Goal: Task Accomplishment & Management: Complete application form

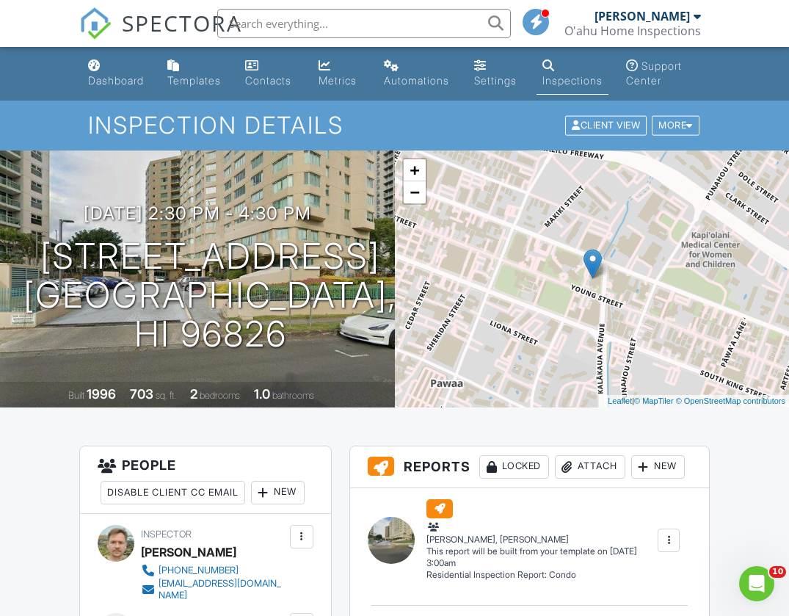
click at [119, 50] on link "SPECTORA" at bounding box center [160, 35] width 163 height 31
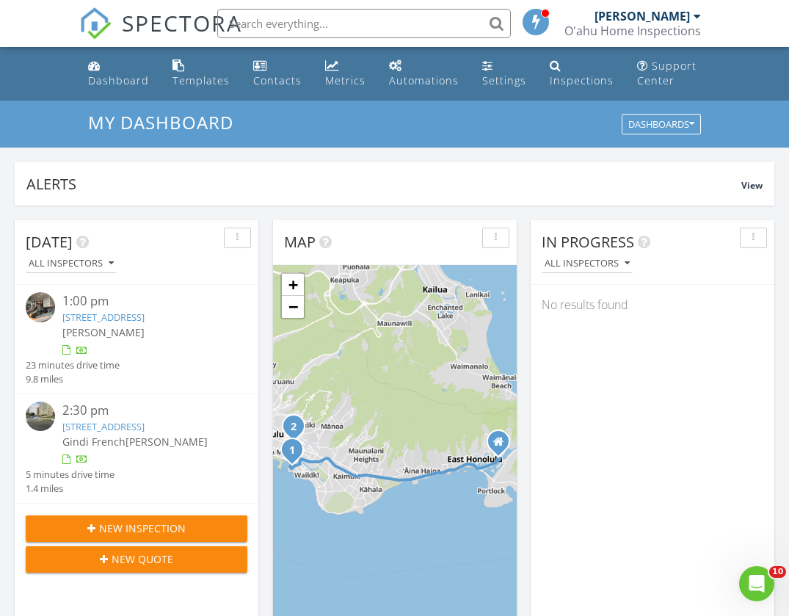
click at [153, 301] on div "1:00 pm" at bounding box center [145, 301] width 167 height 18
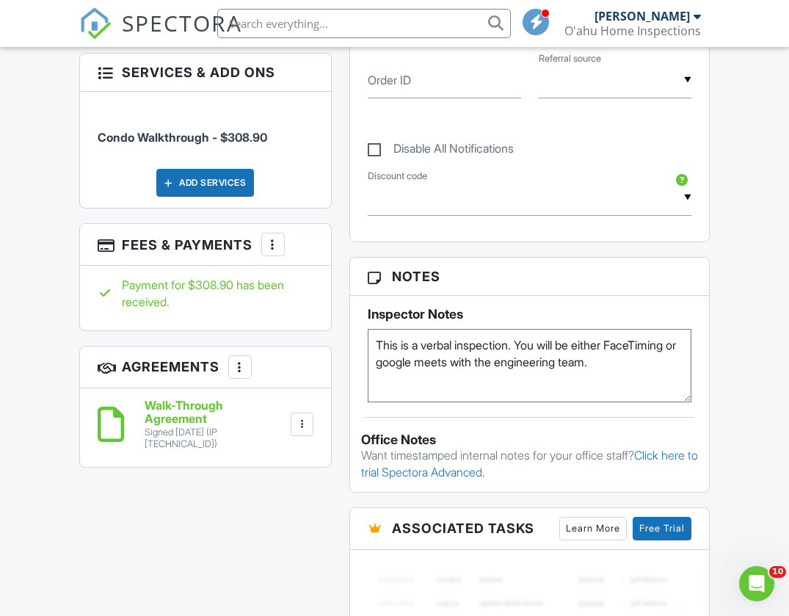
scroll to position [804, 0]
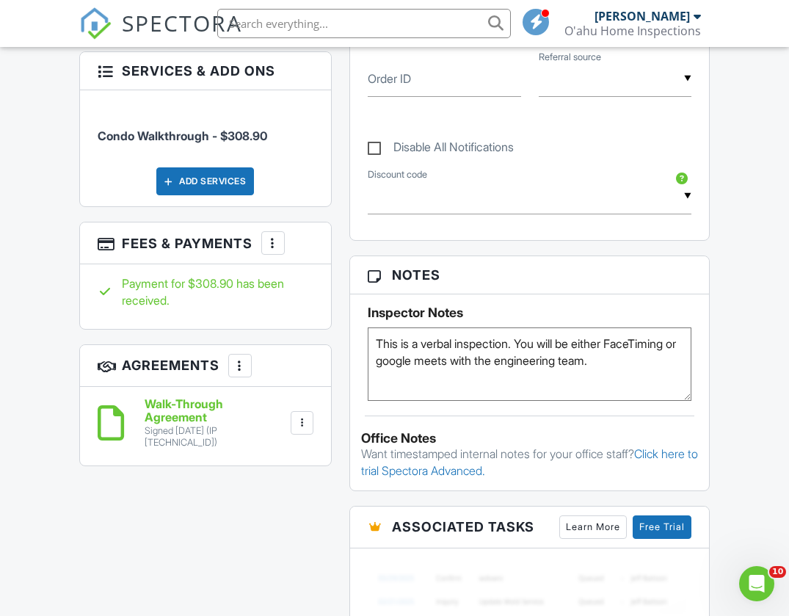
click at [686, 361] on textarea "This is a verbal inspection. You will be either FaceTiming or google meets with…" at bounding box center [530, 364] width 325 height 73
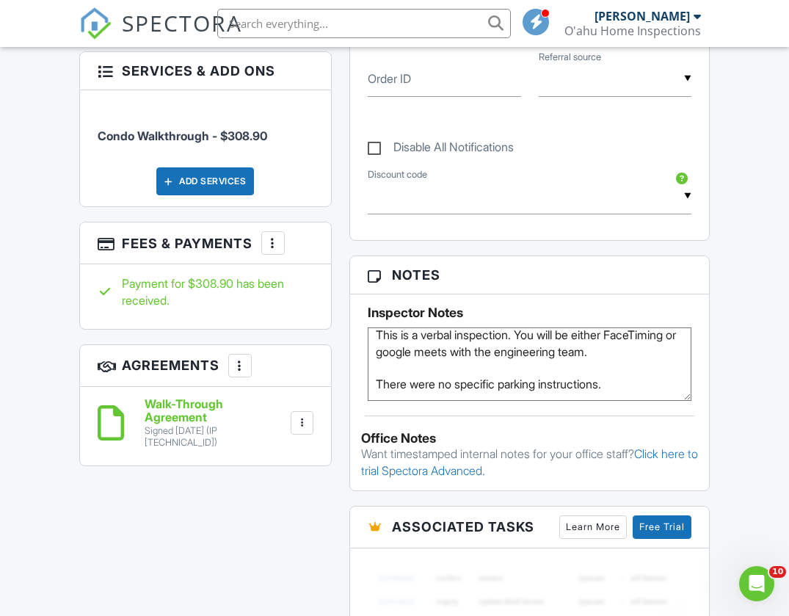
scroll to position [32, 0]
click at [634, 360] on textarea "This is a verbal inspection. You will be either FaceTiming or google meets with…" at bounding box center [530, 364] width 325 height 73
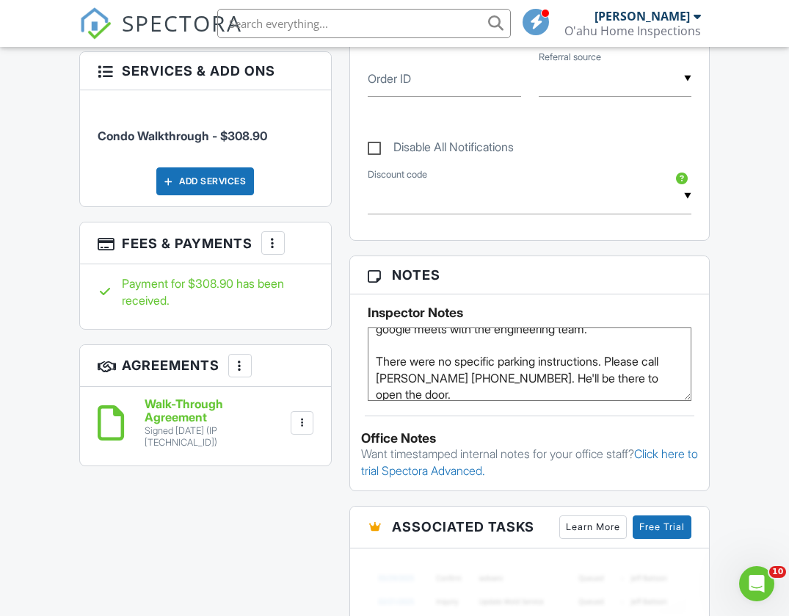
click at [728, 370] on div "Dashboard Templates Contacts Metrics Automations Settings Inspections Support C…" at bounding box center [394, 259] width 789 height 2032
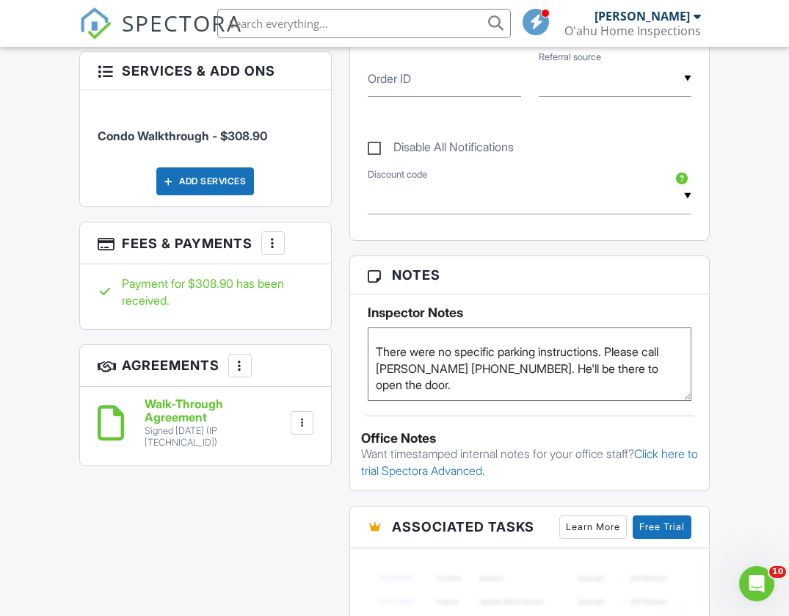
scroll to position [72, 0]
click at [557, 385] on textarea "This is a verbal inspection. You will be either FaceTiming or google meets with…" at bounding box center [530, 364] width 325 height 73
type textarea "This is a verbal inspection. You will be either FaceTiming or google meets with…"
click at [752, 317] on div "Dashboard Templates Contacts Metrics Automations Settings Inspections Support C…" at bounding box center [394, 259] width 789 height 2032
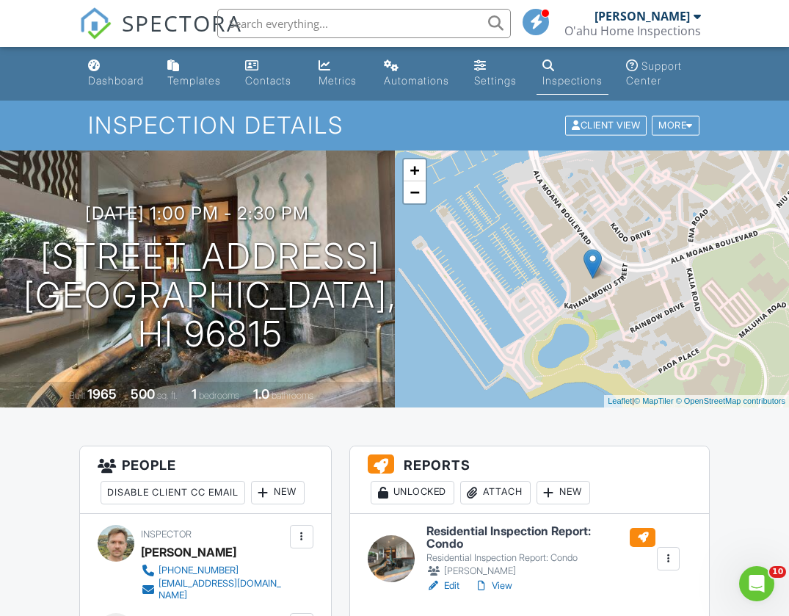
scroll to position [0, 0]
click at [109, 61] on link "Dashboard" at bounding box center [116, 74] width 68 height 42
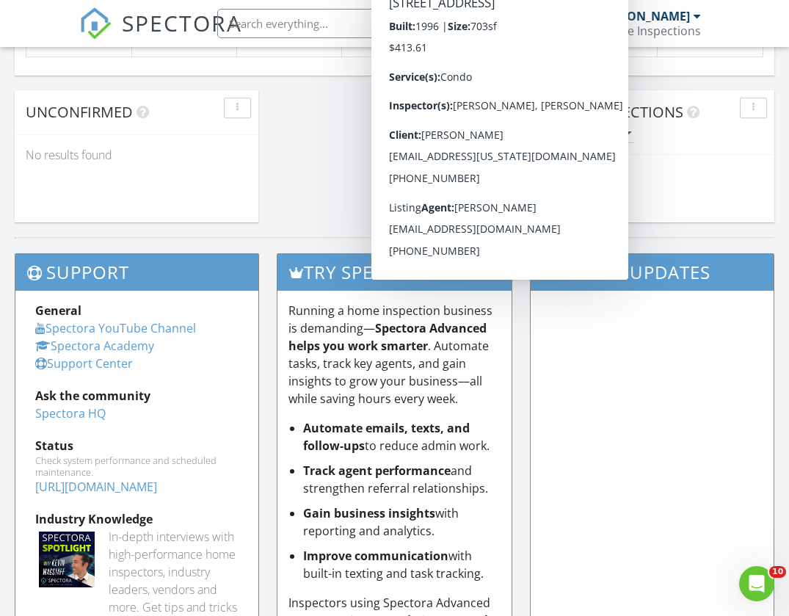
scroll to position [1302, 0]
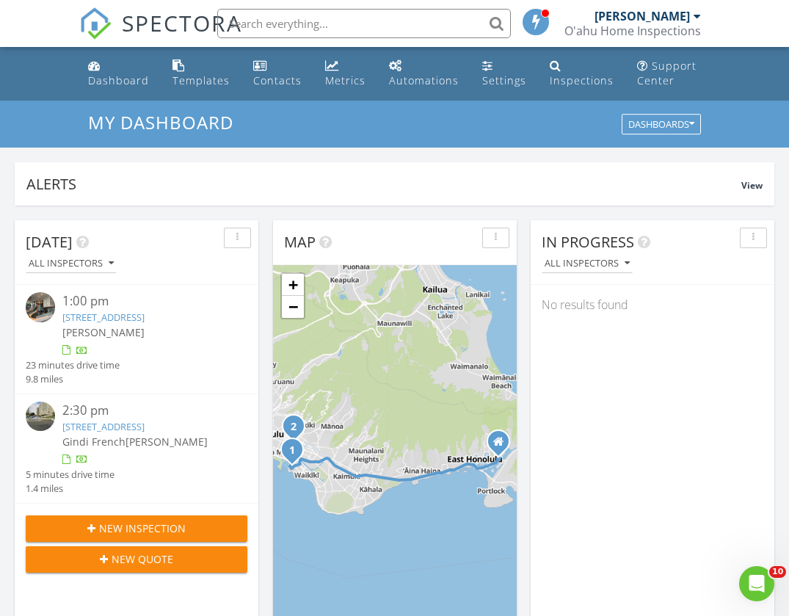
scroll to position [0, 0]
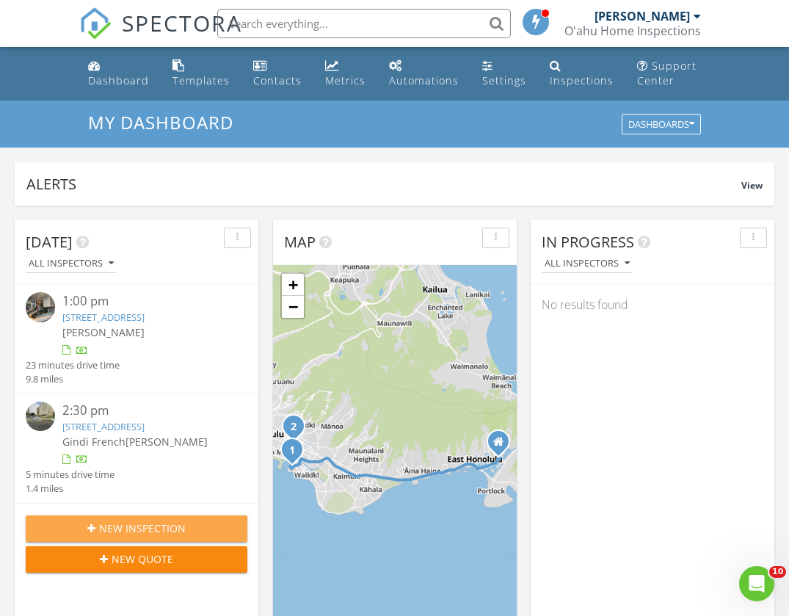
click at [105, 536] on span "New Inspection" at bounding box center [142, 528] width 87 height 15
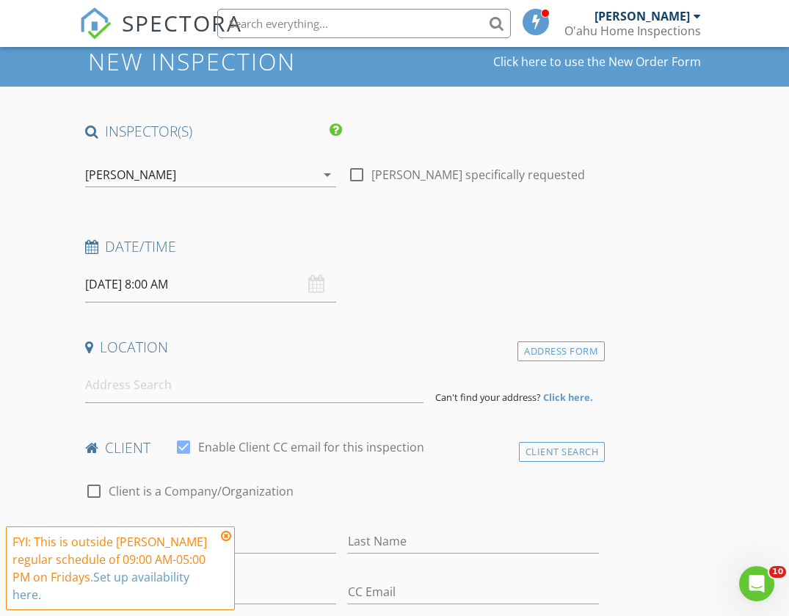
scroll to position [66, 0]
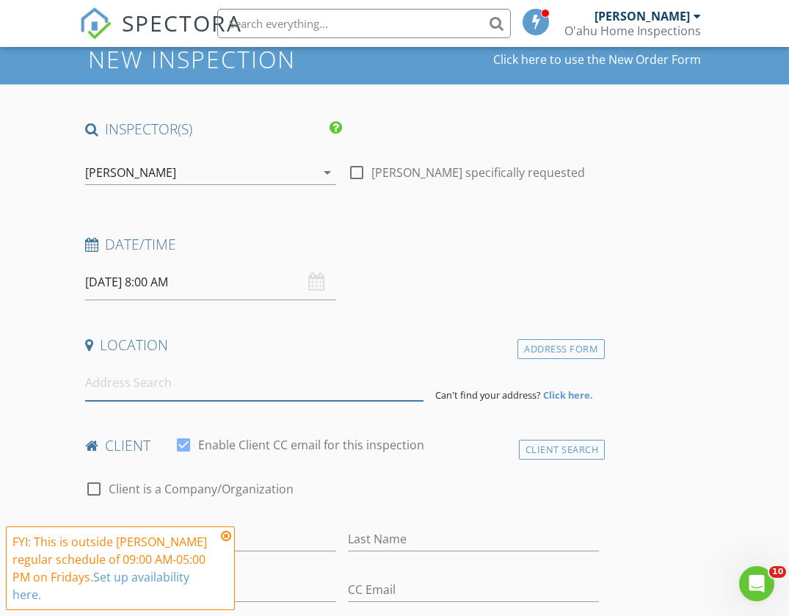
click at [181, 386] on input at bounding box center [254, 383] width 339 height 36
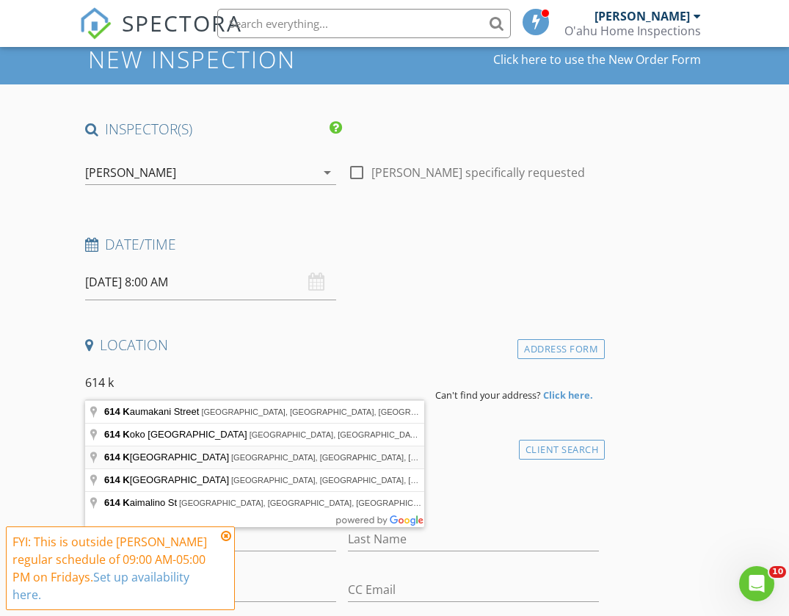
type input "[STREET_ADDRESS]"
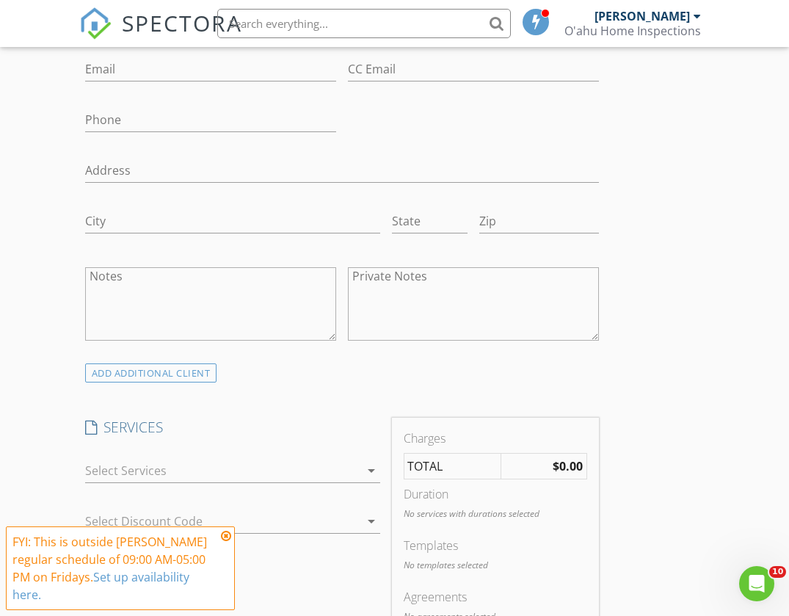
scroll to position [889, 0]
click at [197, 471] on div at bounding box center [222, 468] width 275 height 23
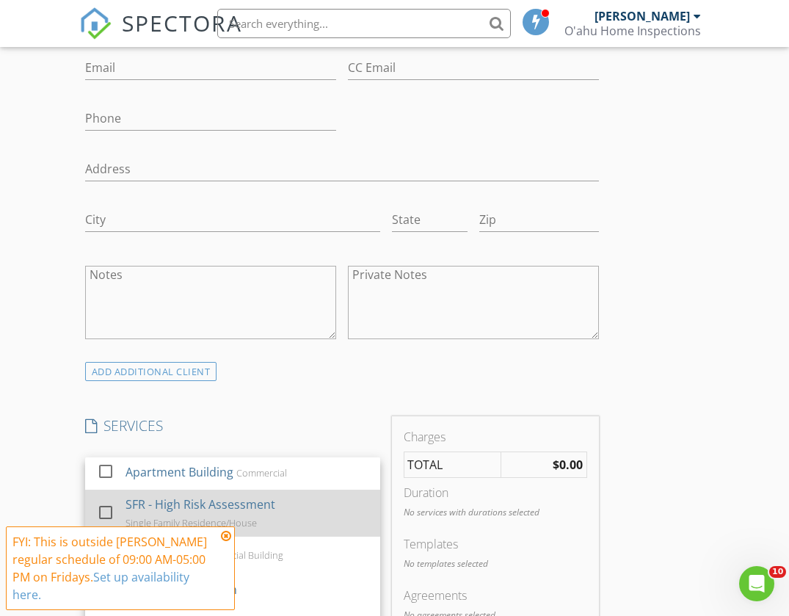
scroll to position [109, 0]
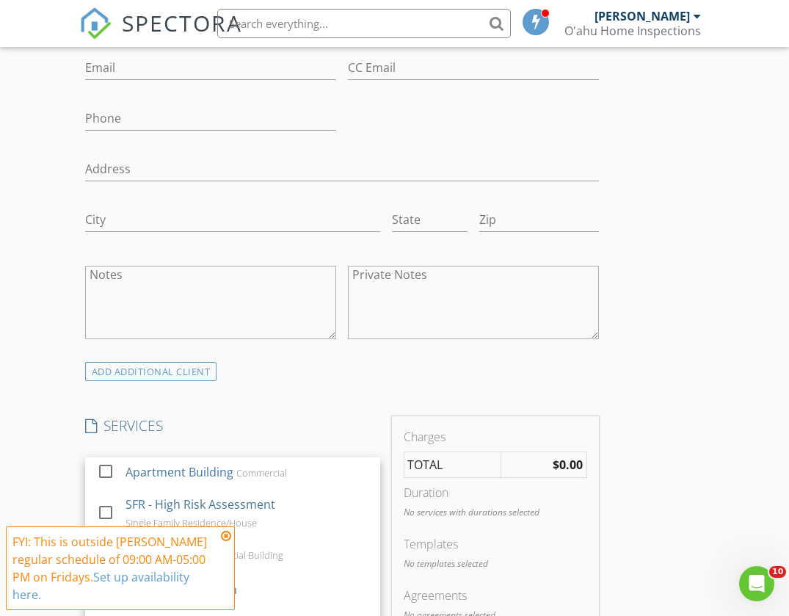
click at [228, 539] on icon at bounding box center [226, 536] width 10 height 12
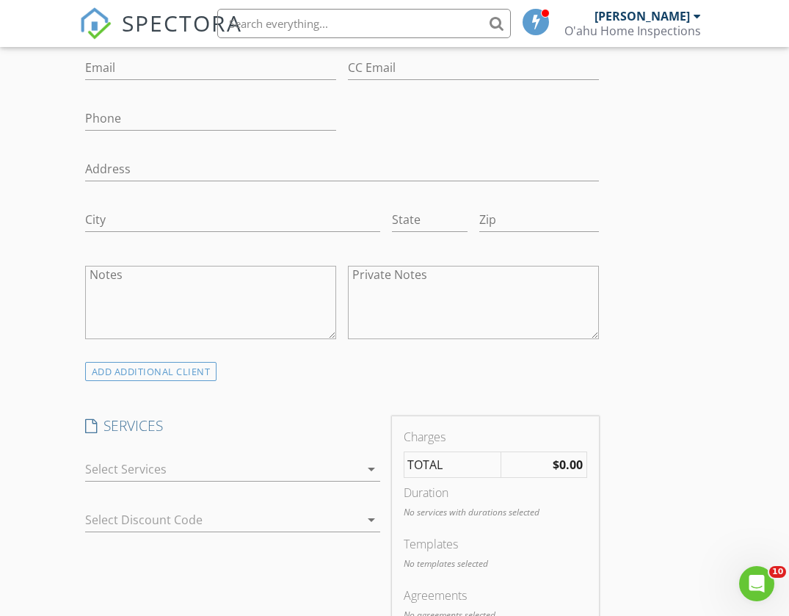
click at [221, 475] on div at bounding box center [222, 468] width 275 height 23
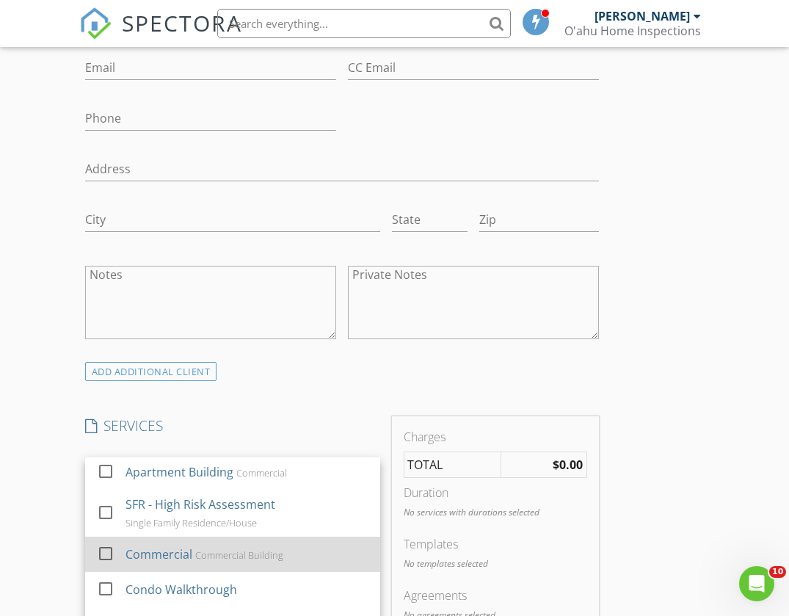
click at [166, 554] on div "Commercial" at bounding box center [158, 555] width 67 height 18
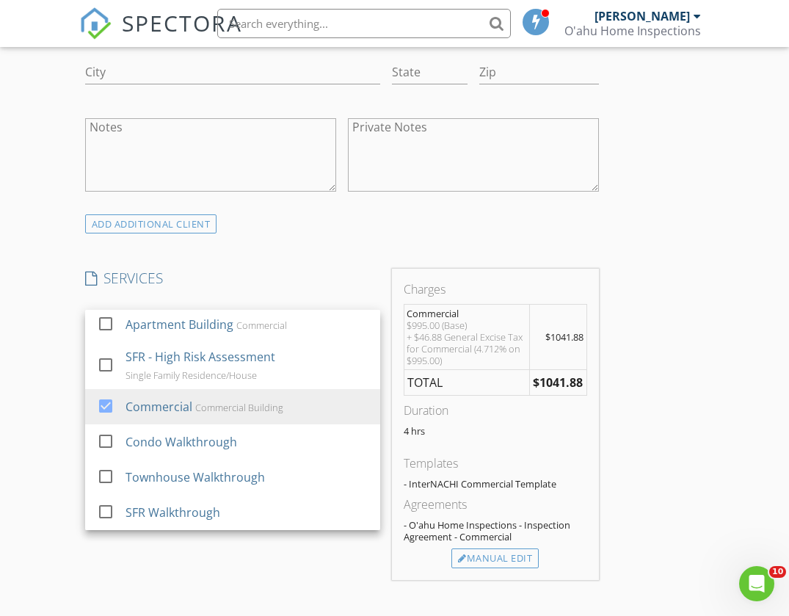
scroll to position [1036, 0]
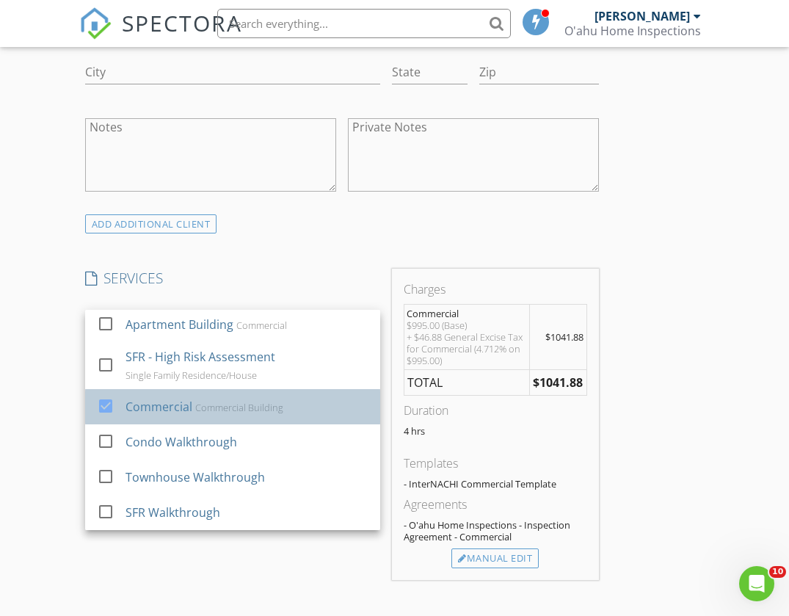
click at [201, 402] on div "Commercial Building" at bounding box center [239, 408] width 88 height 12
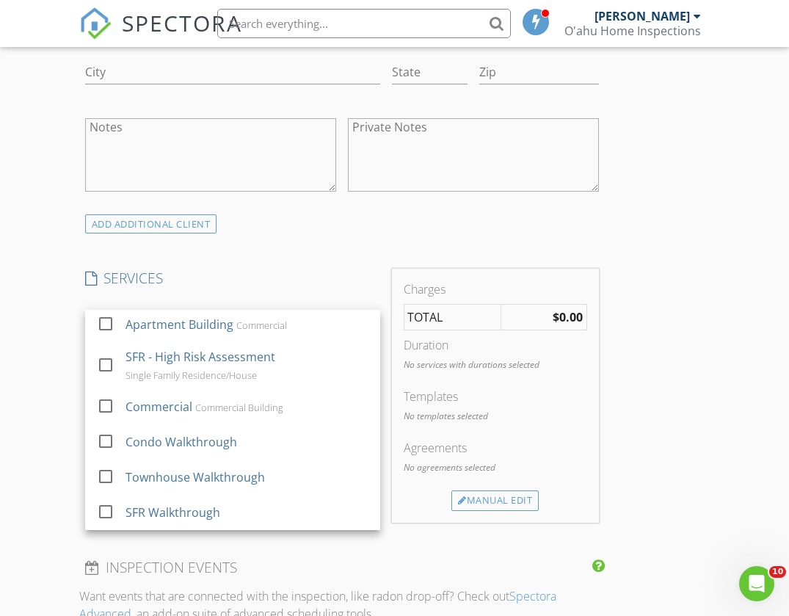
click at [711, 368] on div "New Inspection Click here to use the New Order Form INSPECTOR(S) check_box Jose…" at bounding box center [394, 346] width 789 height 2565
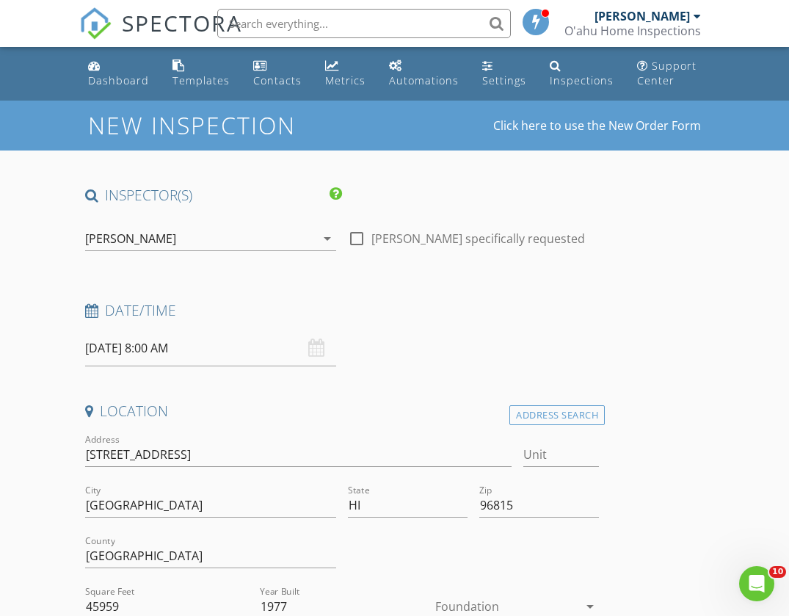
scroll to position [0, 0]
click at [106, 78] on div "Dashboard" at bounding box center [118, 80] width 61 height 14
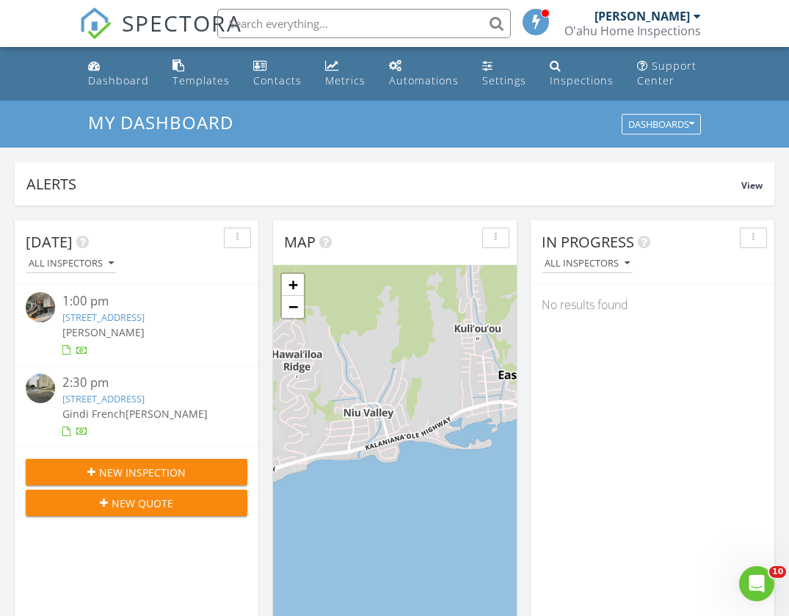
scroll to position [1337, 790]
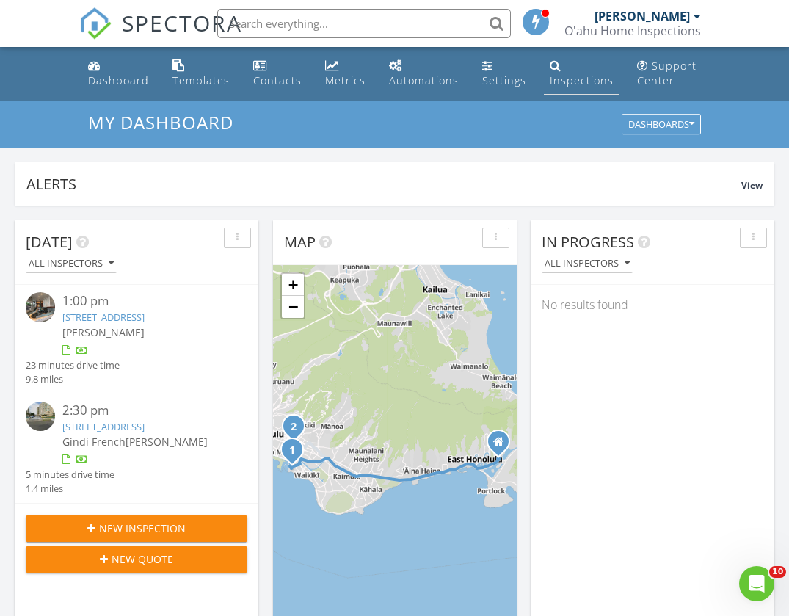
click at [554, 65] on div "Inspections" at bounding box center [556, 65] width 12 height 12
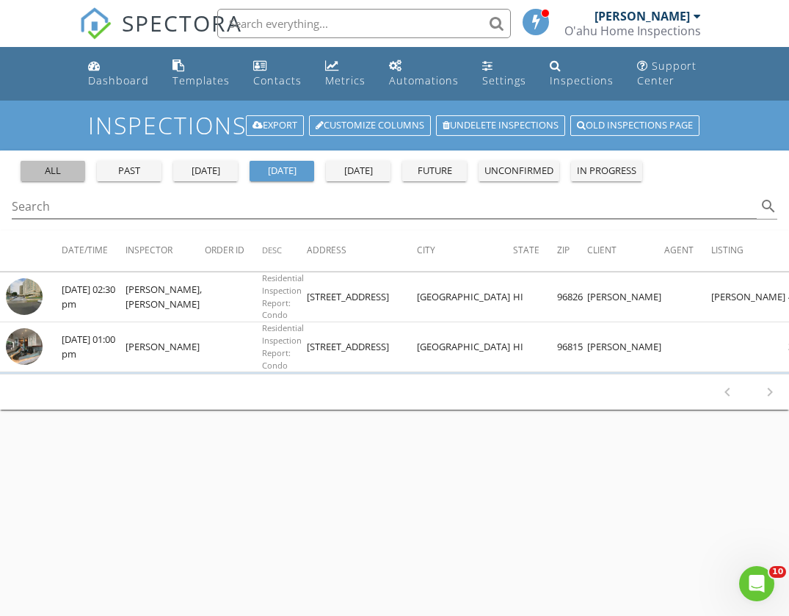
click at [46, 169] on div "all" at bounding box center [52, 171] width 53 height 15
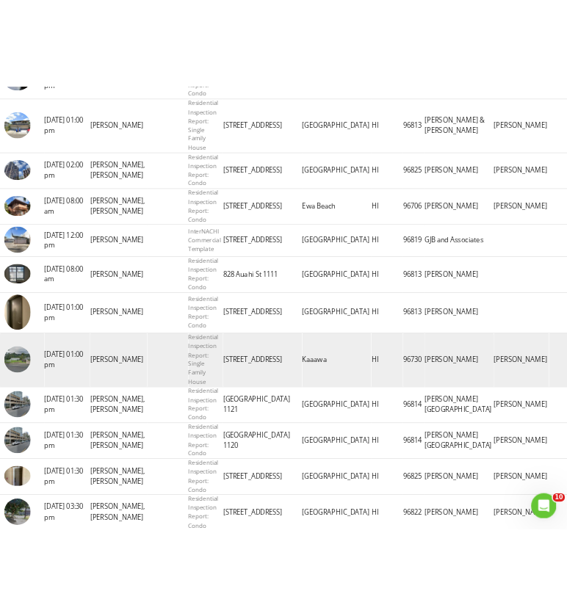
scroll to position [759, 0]
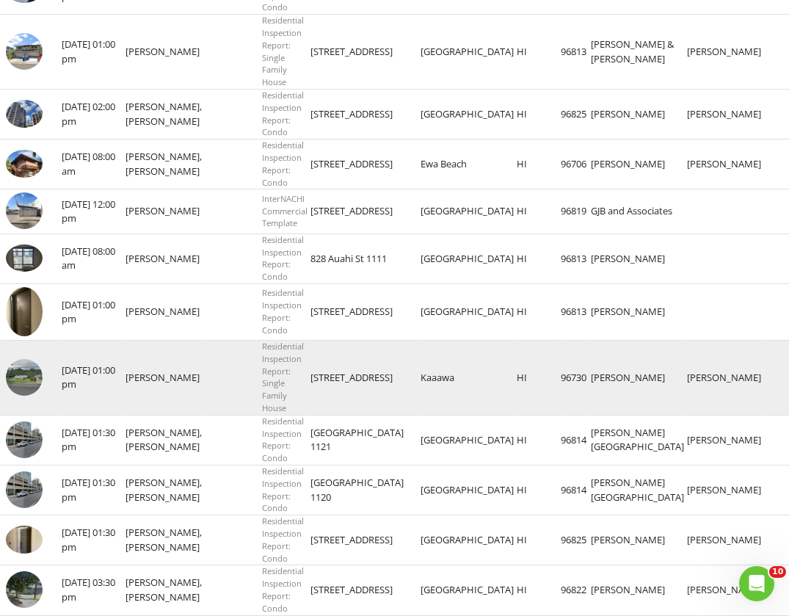
click at [209, 350] on td at bounding box center [233, 378] width 57 height 75
click at [20, 359] on img at bounding box center [24, 377] width 37 height 37
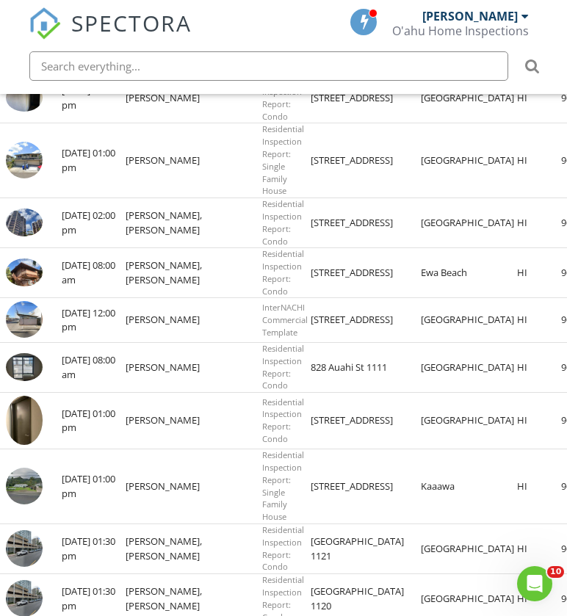
click at [106, 21] on span "SPECTORA" at bounding box center [131, 22] width 120 height 31
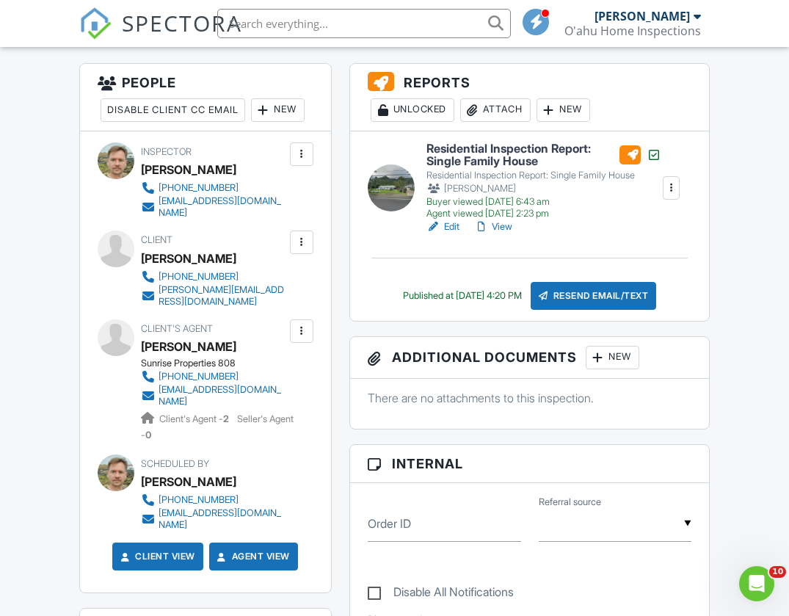
scroll to position [380, 0]
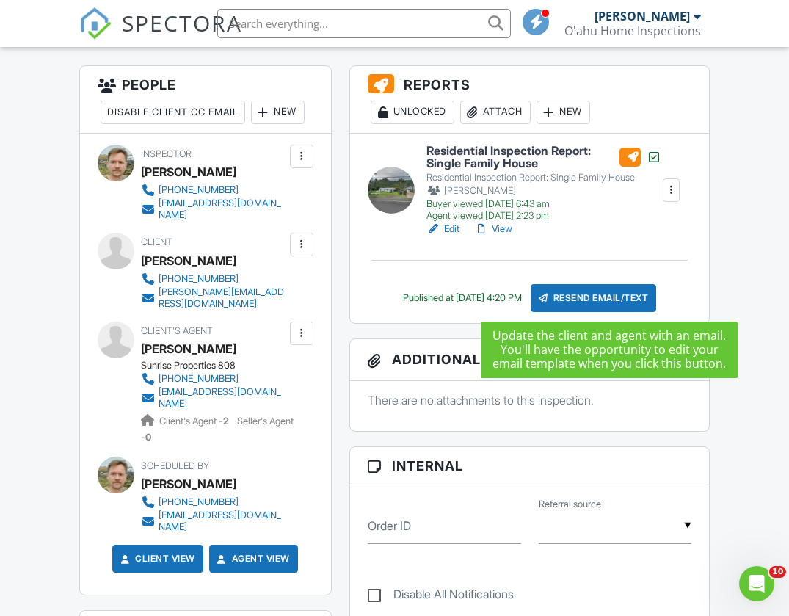
click at [582, 297] on div "Resend Email/Text" at bounding box center [594, 298] width 126 height 28
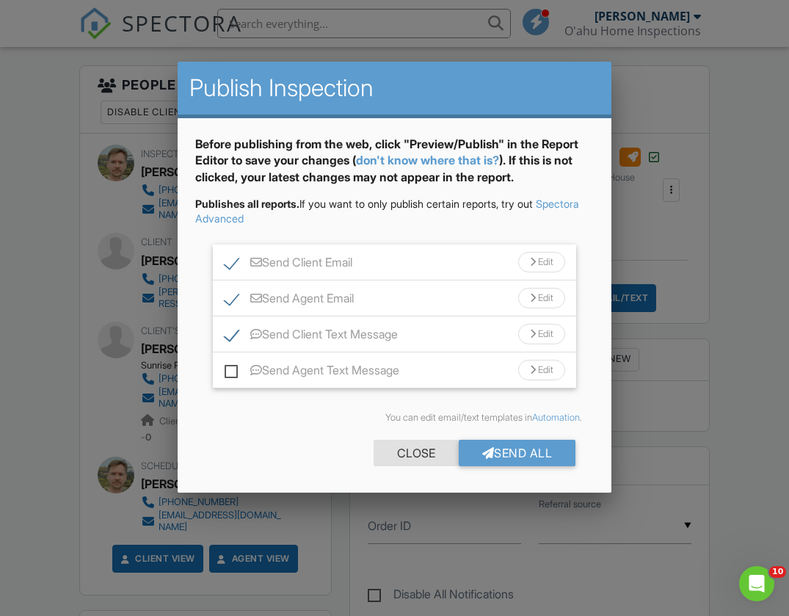
click at [392, 454] on div "Close" at bounding box center [416, 453] width 85 height 26
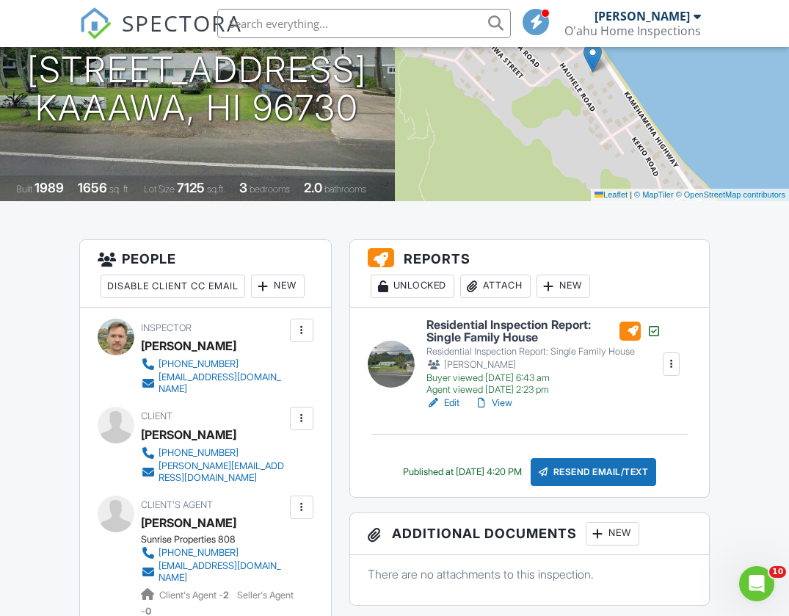
scroll to position [220, 0]
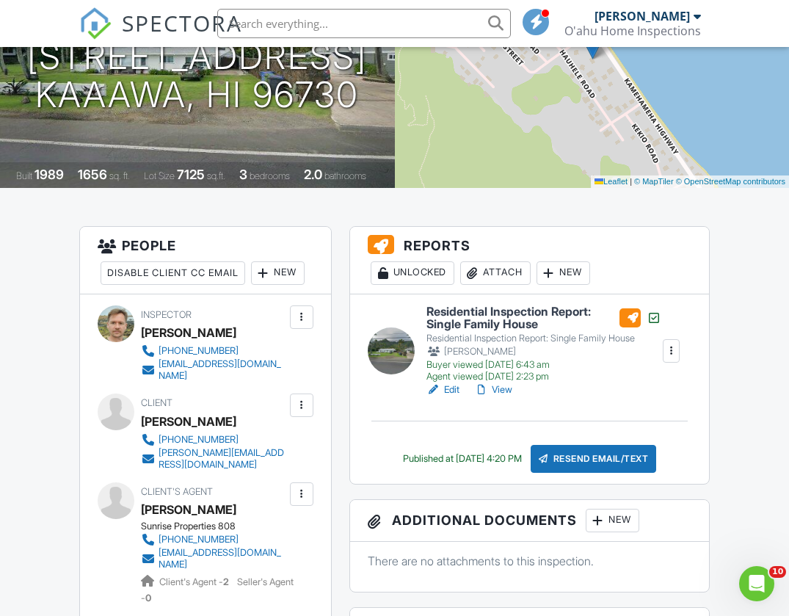
click at [672, 349] on div at bounding box center [672, 351] width 15 height 15
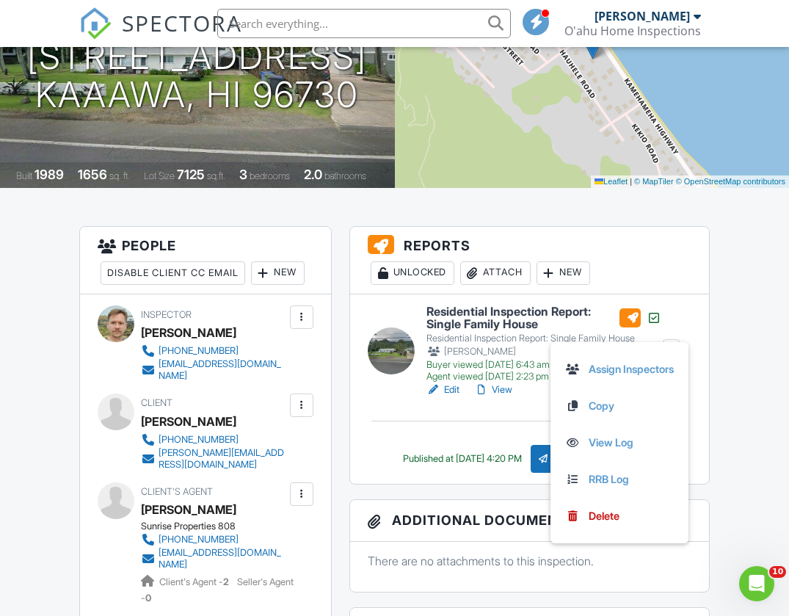
click at [507, 385] on link "View" at bounding box center [493, 390] width 38 height 15
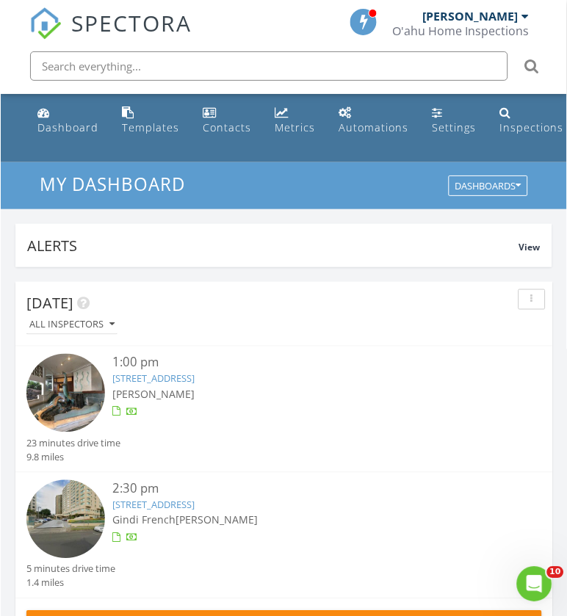
scroll to position [2512, 568]
